Goal: Transaction & Acquisition: Purchase product/service

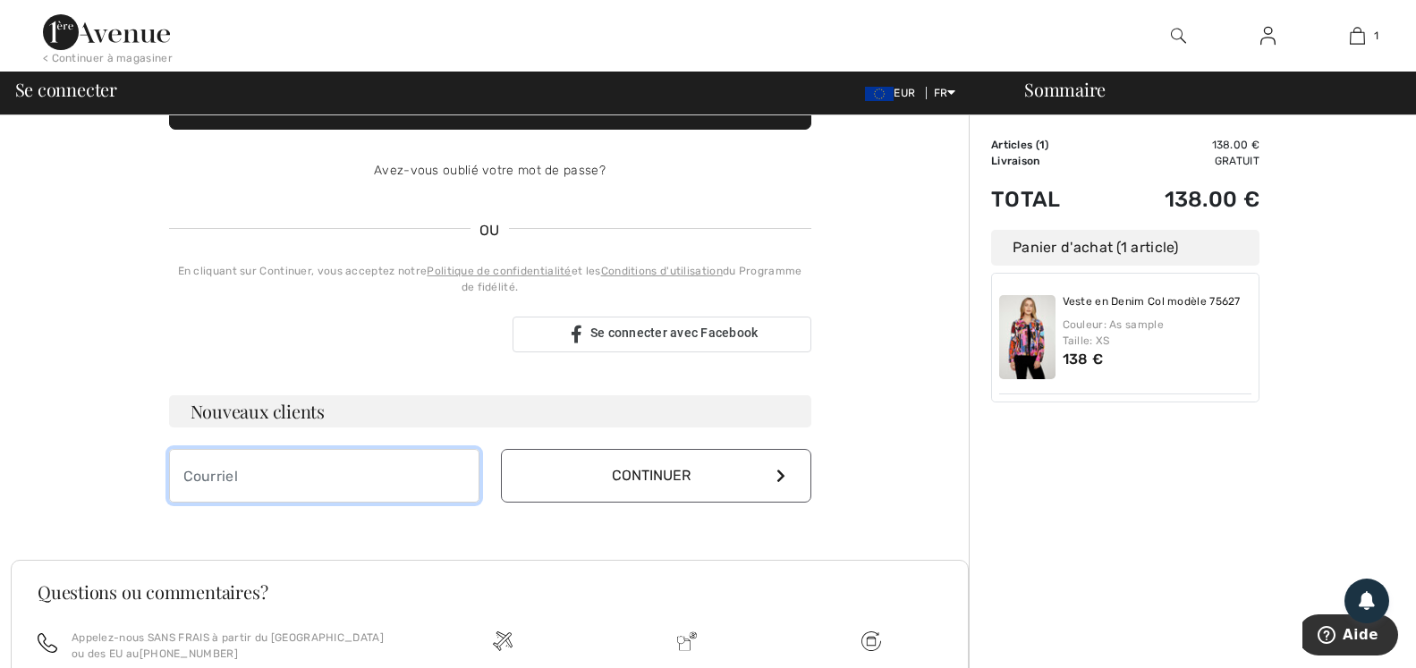
scroll to position [314, 0]
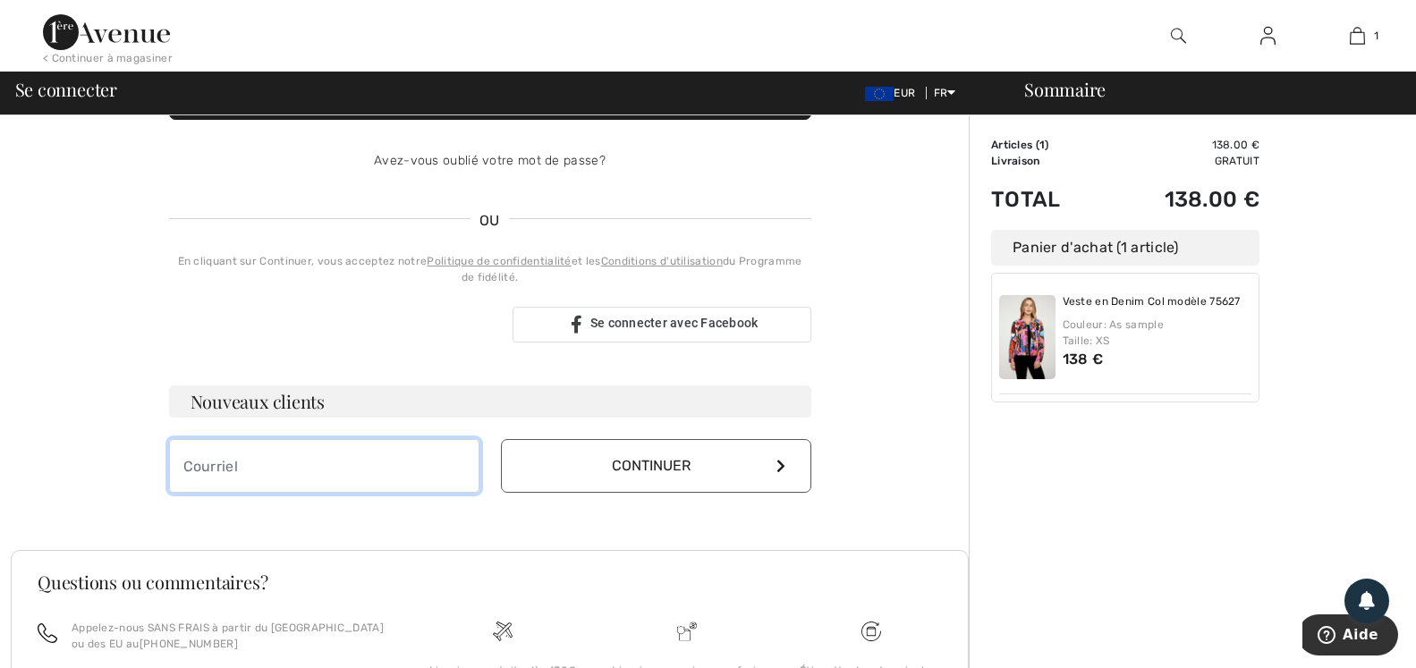
click at [241, 465] on input "email" at bounding box center [324, 466] width 310 height 54
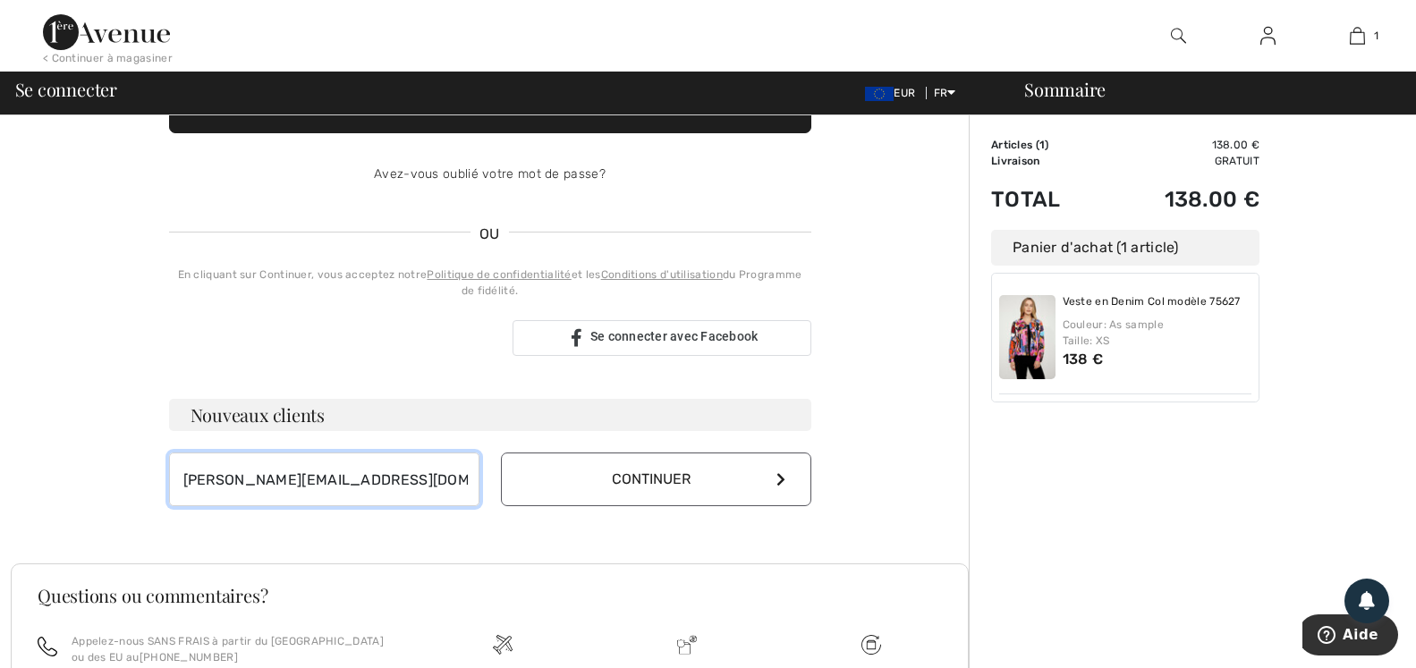
type input "[PERSON_NAME][EMAIL_ADDRESS][DOMAIN_NAME]"
click at [777, 481] on icon at bounding box center [780, 479] width 9 height 14
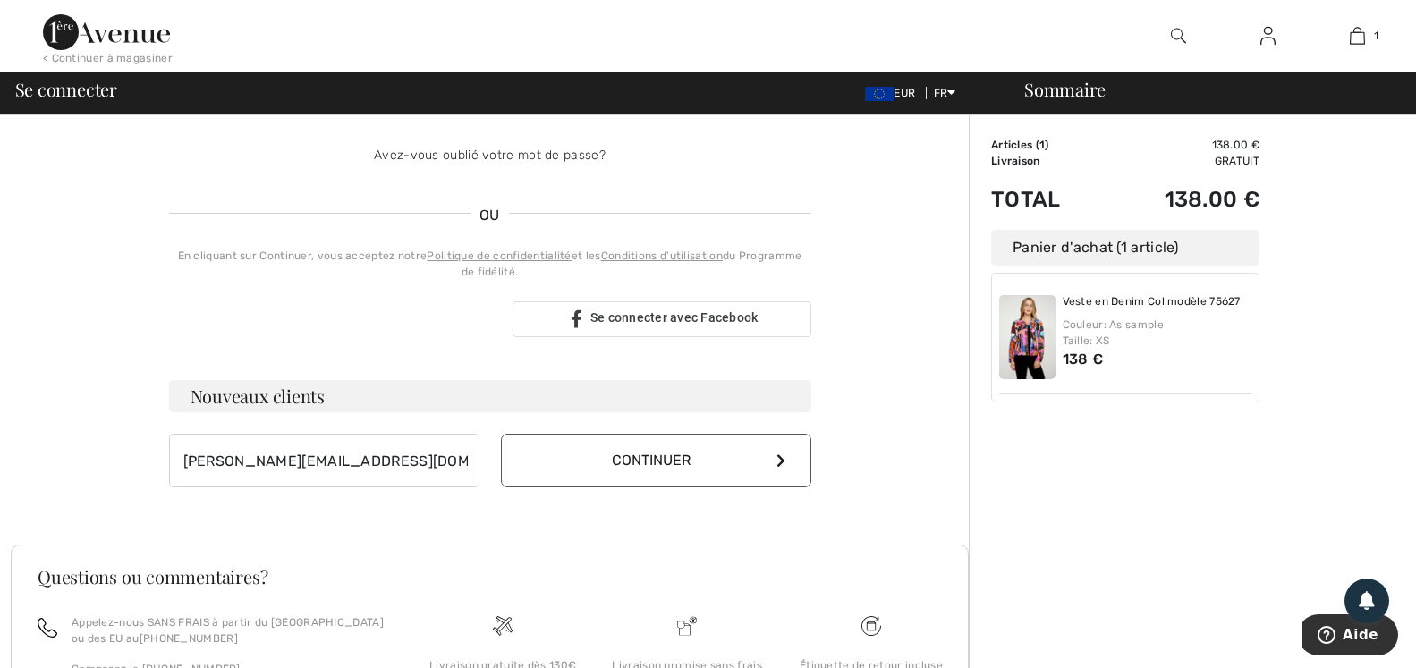
click at [636, 461] on button "Continuer" at bounding box center [656, 461] width 310 height 54
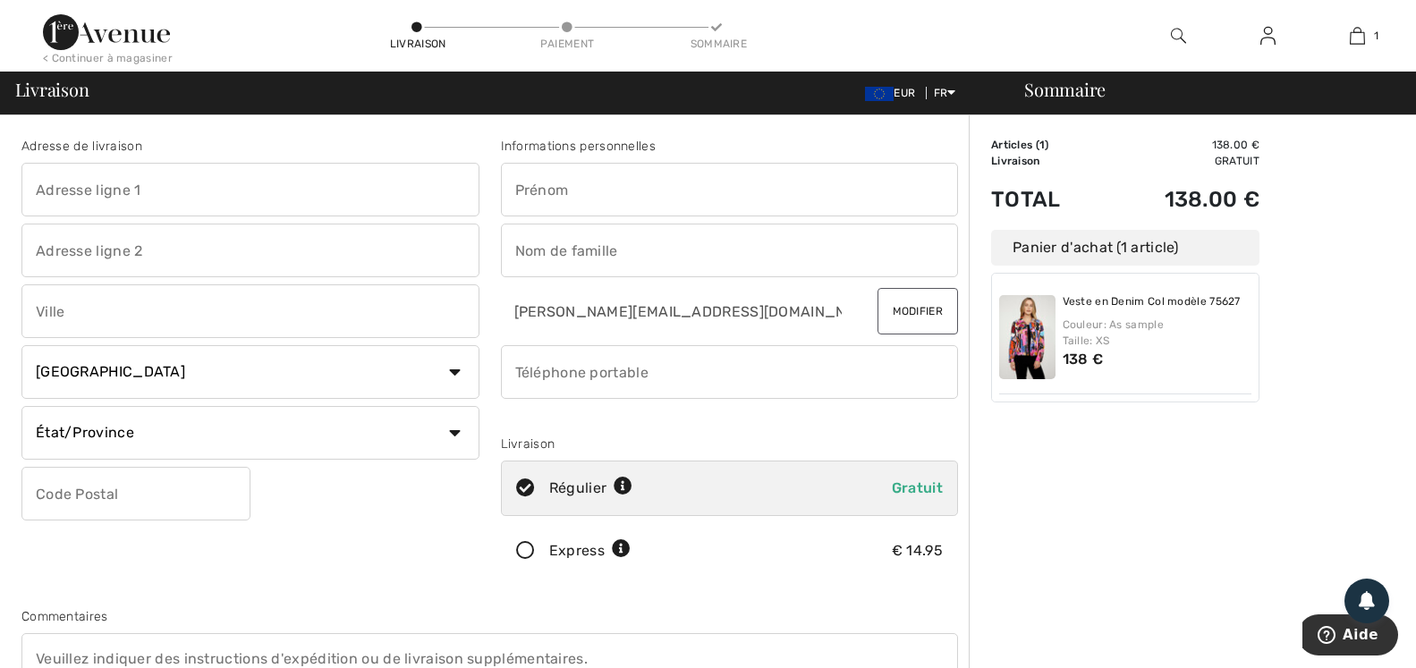
click at [152, 190] on input "text" at bounding box center [250, 190] width 458 height 54
type input "23 rue du Forgeron"
type input "Varennes"
type input "THOLLET"
select select "FR"
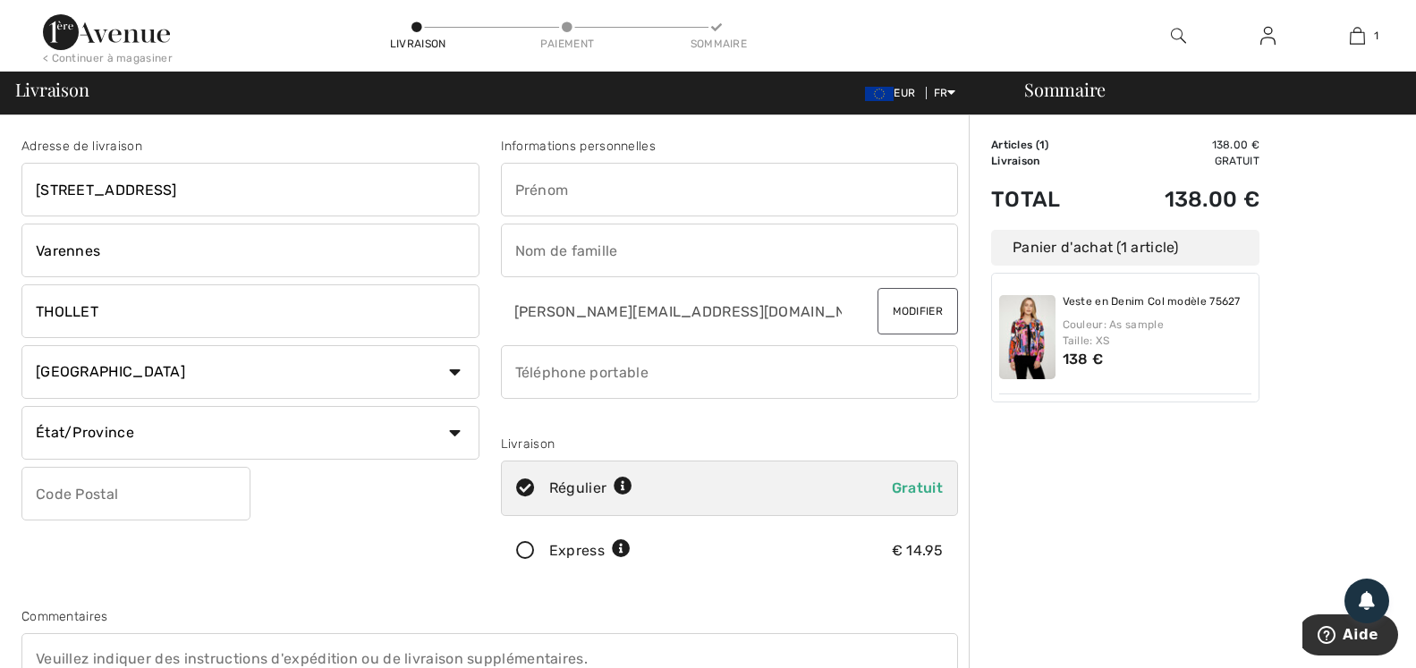
type input "86290"
type input "VALERIE"
type input "VIOLET"
type input "0687634576"
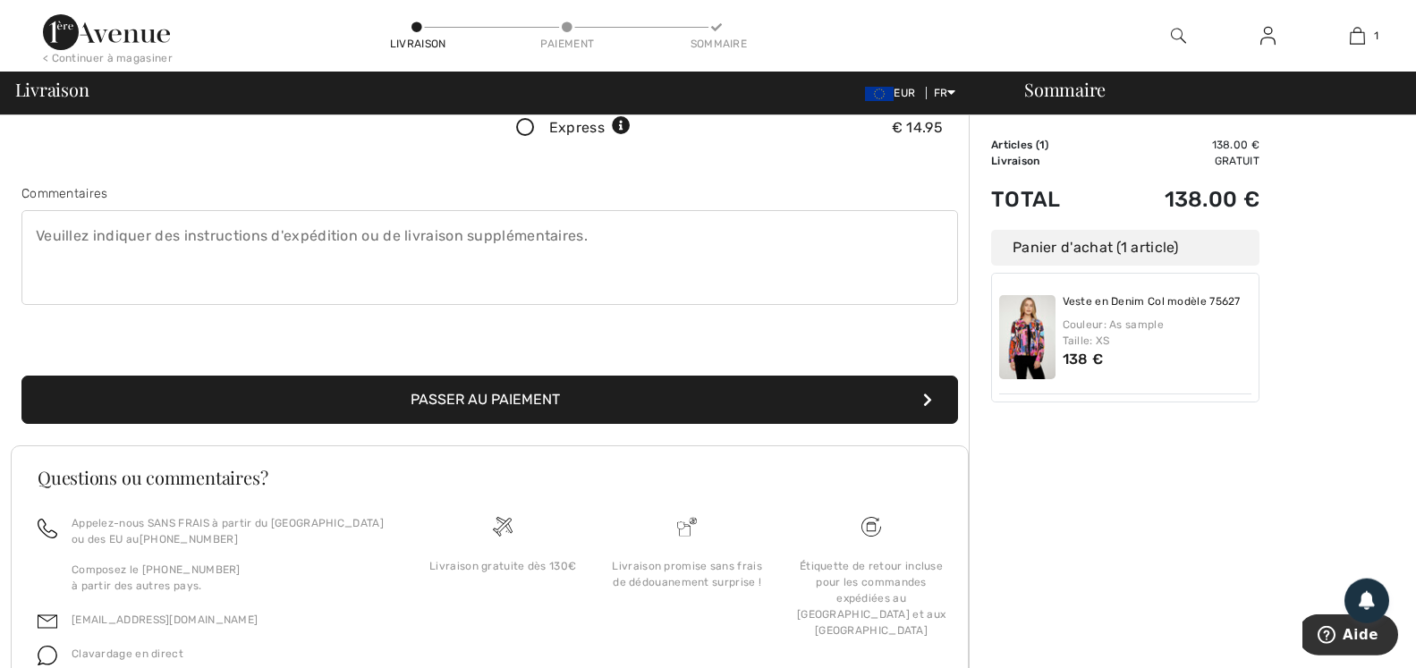
scroll to position [510, 0]
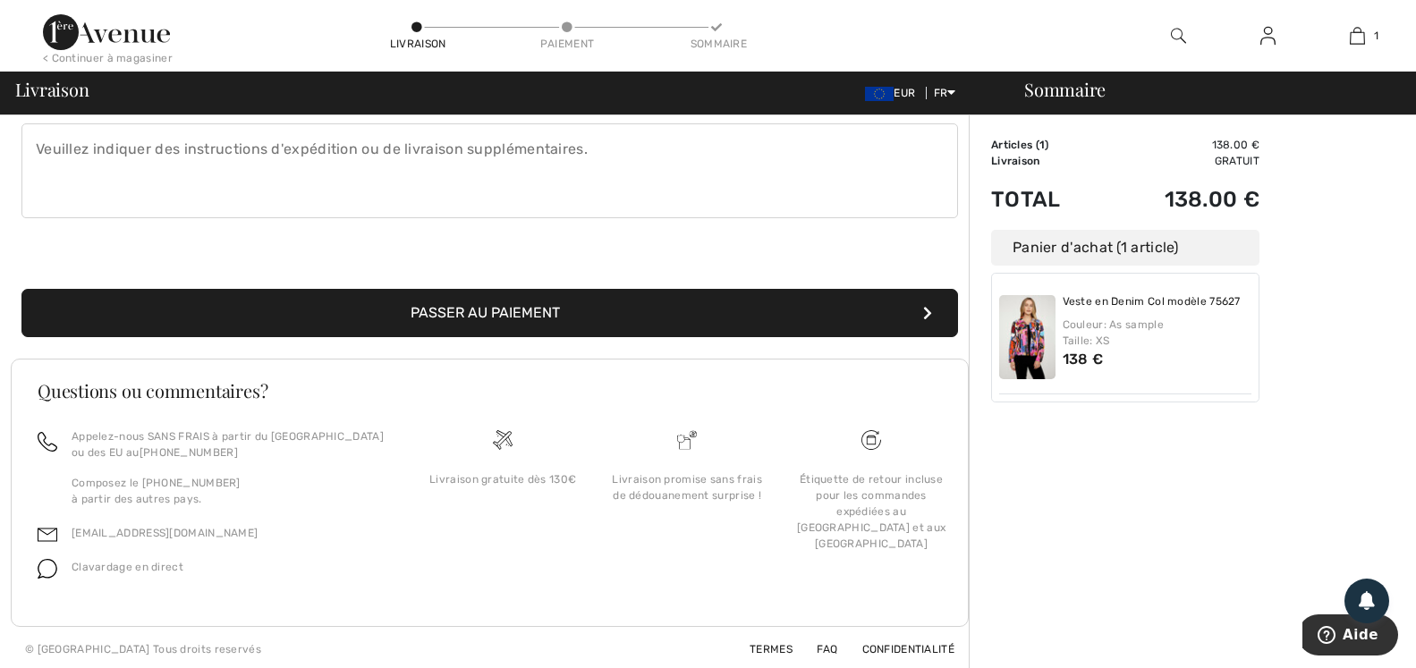
click at [512, 305] on button "Passer au paiement" at bounding box center [489, 313] width 936 height 48
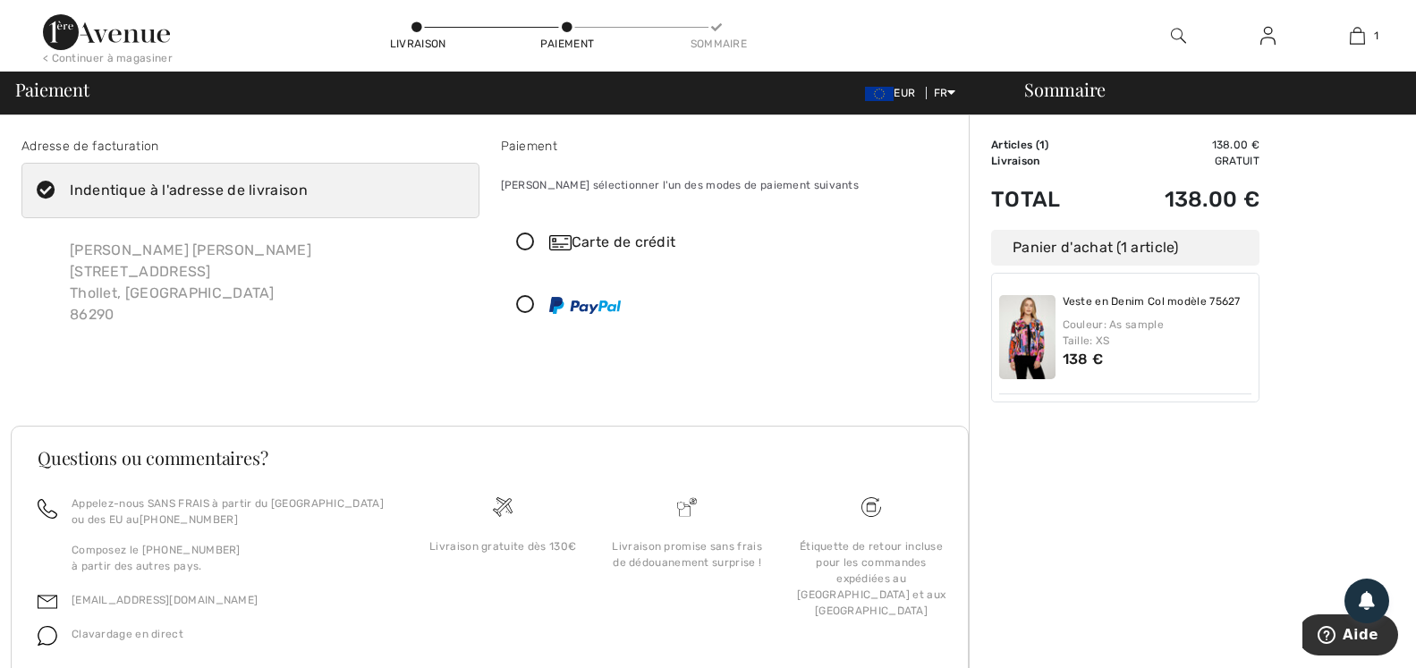
click at [530, 241] on icon at bounding box center [525, 242] width 47 height 19
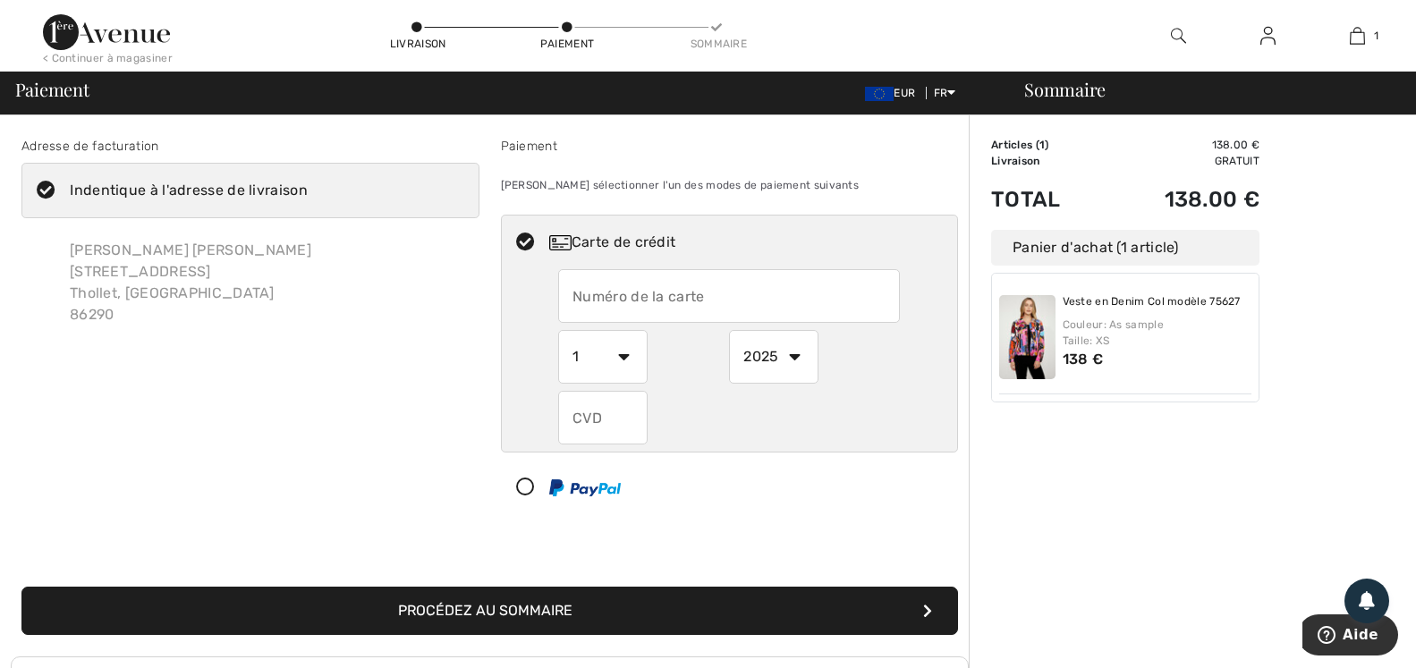
click at [636, 294] on input "text" at bounding box center [729, 296] width 342 height 54
